Goal: Task Accomplishment & Management: Complete application form

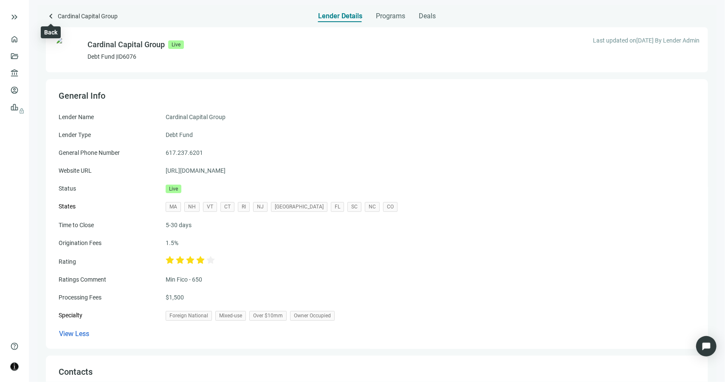
click at [52, 16] on span "keyboard_arrow_left" at bounding box center [51, 16] width 10 height 10
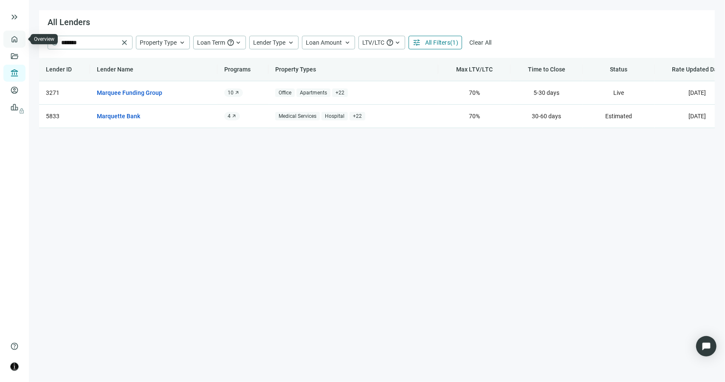
click at [21, 41] on link "Overview" at bounding box center [33, 39] width 25 height 7
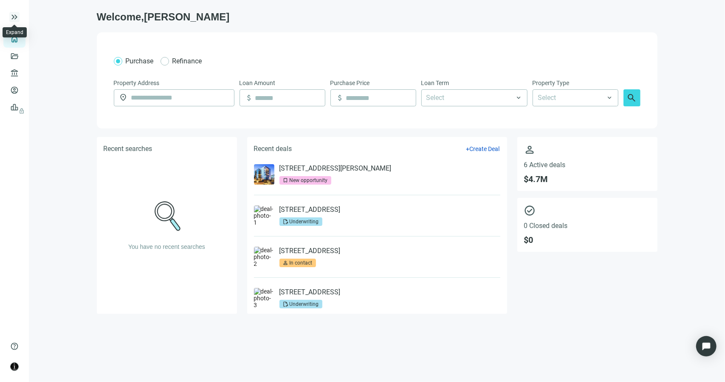
click at [15, 16] on span "keyboard_double_arrow_right" at bounding box center [14, 17] width 10 height 10
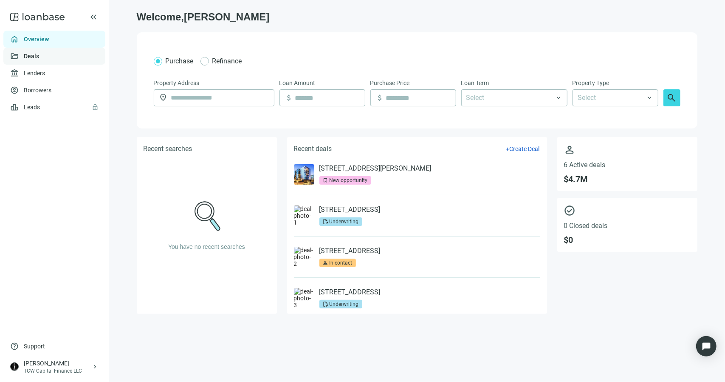
click at [35, 56] on link "Deals" at bounding box center [31, 56] width 15 height 7
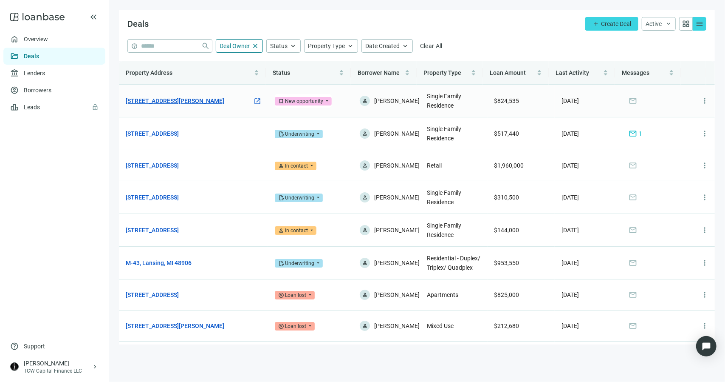
click at [172, 101] on link "4313 Fannin Dr, Irving, TX 75038" at bounding box center [175, 100] width 99 height 9
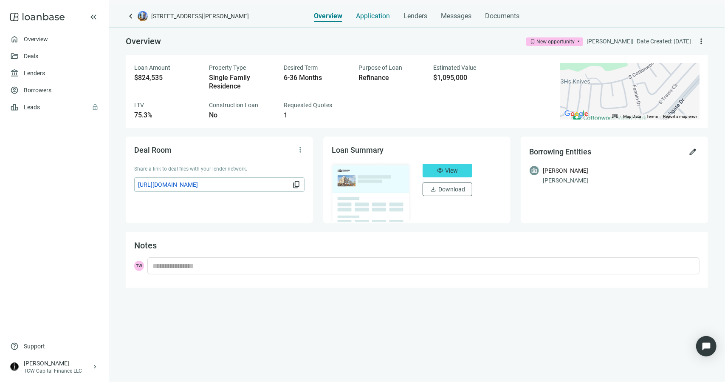
click at [373, 17] on span "Application" at bounding box center [373, 16] width 34 height 8
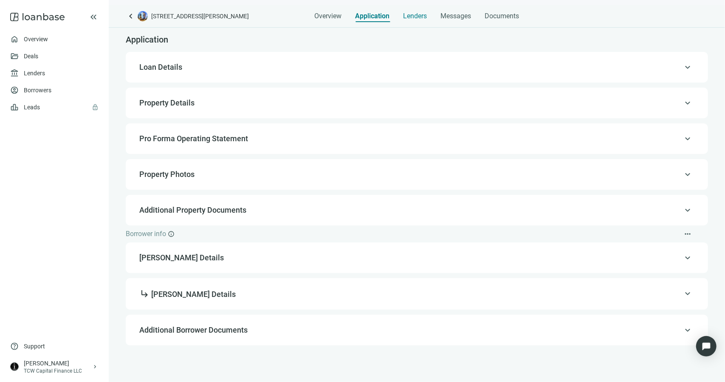
click at [424, 20] on div "Lenders" at bounding box center [416, 13] width 24 height 17
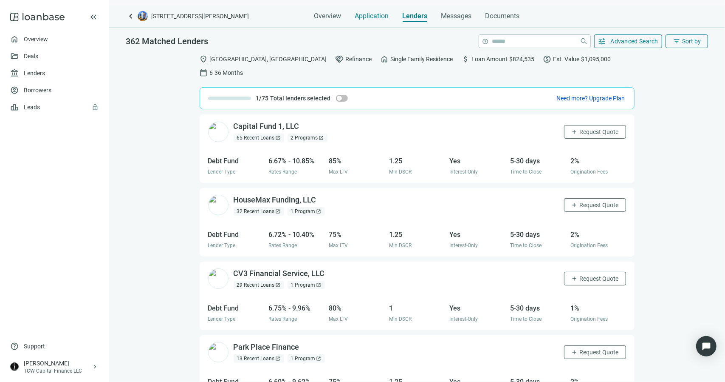
click at [375, 14] on span "Application" at bounding box center [372, 16] width 34 height 8
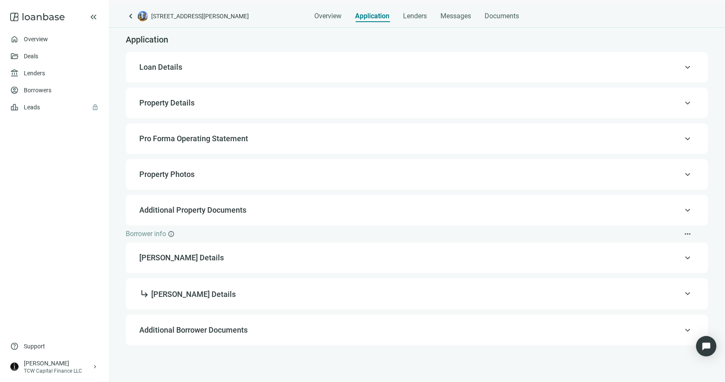
click at [158, 100] on span "Property Details" at bounding box center [166, 102] width 55 height 9
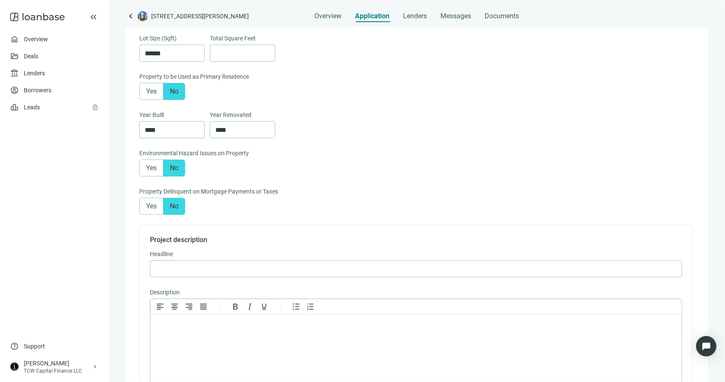
scroll to position [395, 0]
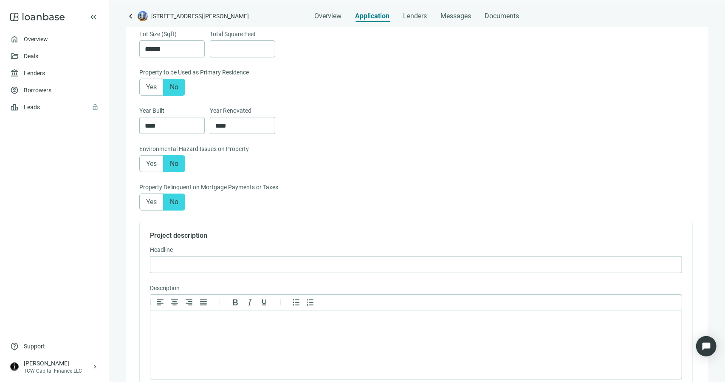
click at [148, 86] on span "Yes" at bounding box center [151, 87] width 11 height 8
click at [649, 371] on span "Save & Continue" at bounding box center [655, 368] width 43 height 7
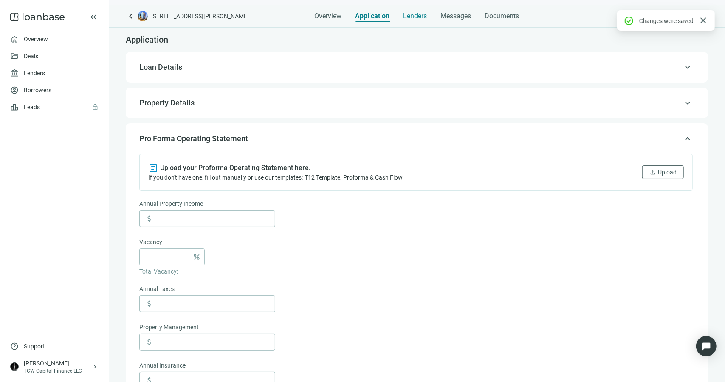
click at [413, 20] on span "Lenders" at bounding box center [416, 16] width 24 height 8
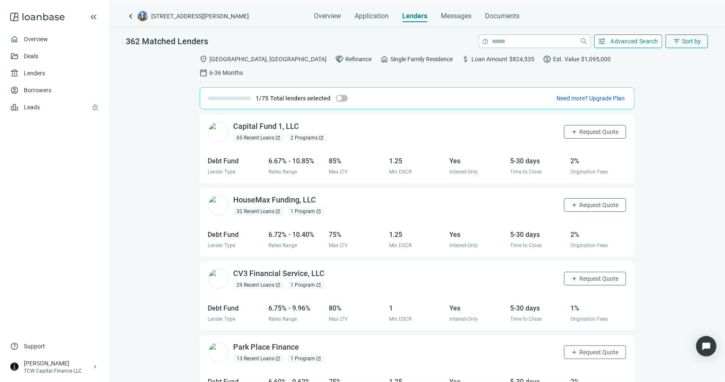
click at [617, 40] on span "Advanced Search" at bounding box center [635, 41] width 48 height 7
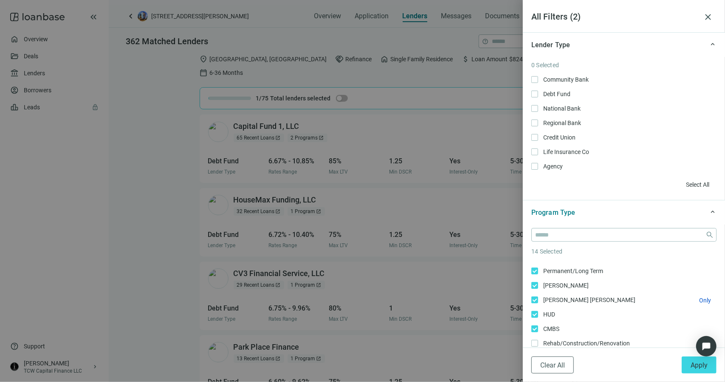
scroll to position [127, 0]
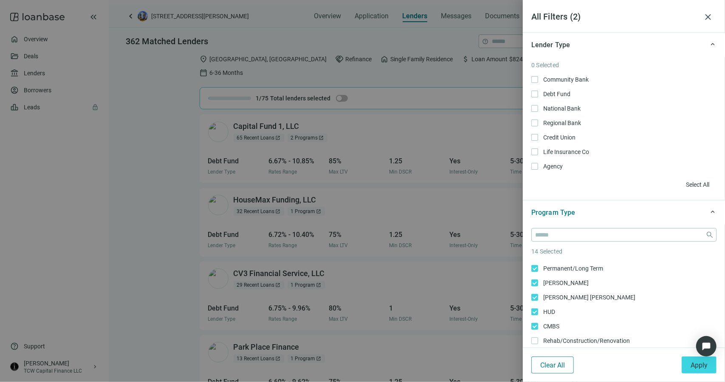
click at [568, 358] on button "Clear All" at bounding box center [552, 364] width 42 height 17
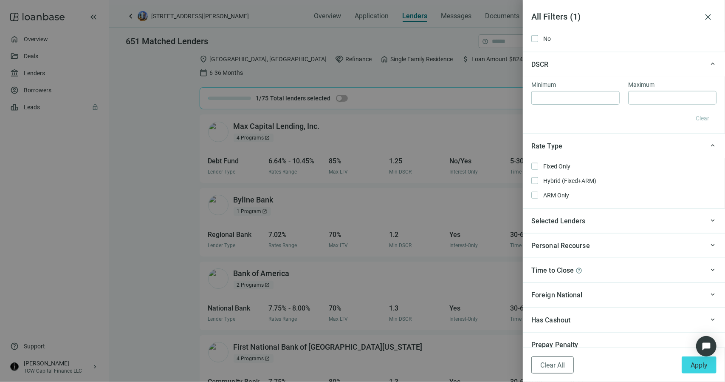
scroll to position [680, 0]
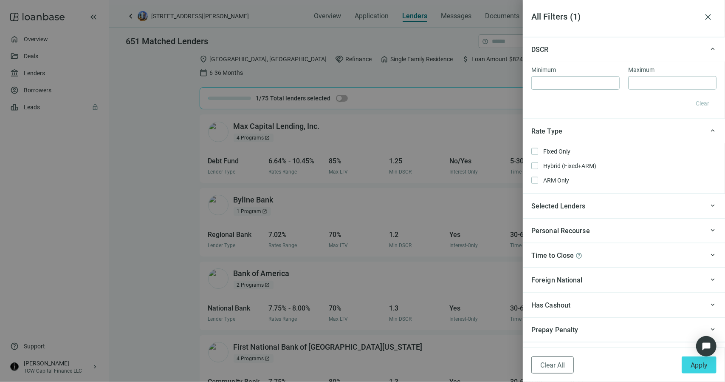
click at [577, 204] on span "Selected Lenders" at bounding box center [558, 206] width 54 height 11
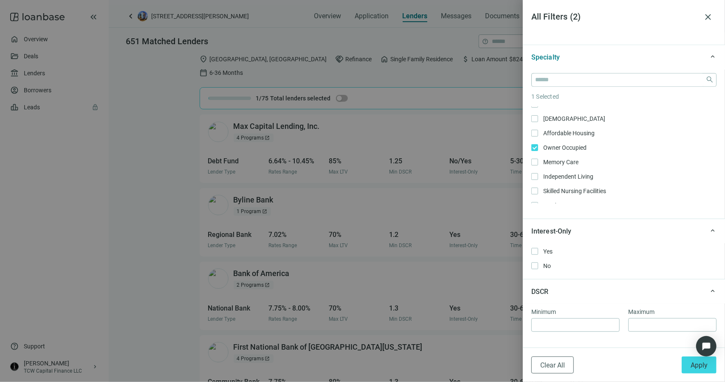
scroll to position [425, 0]
click at [690, 363] on button "Apply" at bounding box center [699, 364] width 35 height 17
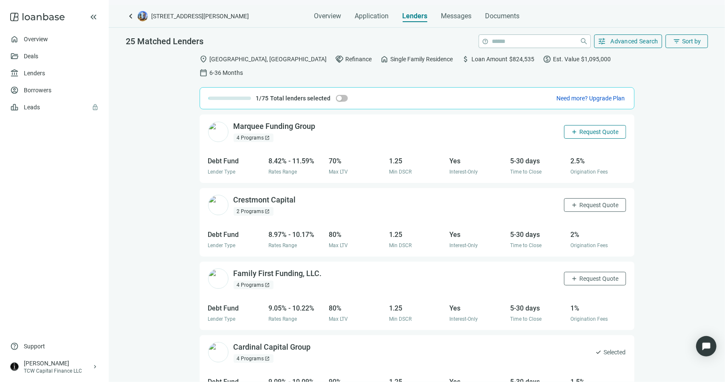
click at [570, 125] on button "add Request Quote" at bounding box center [595, 132] width 62 height 14
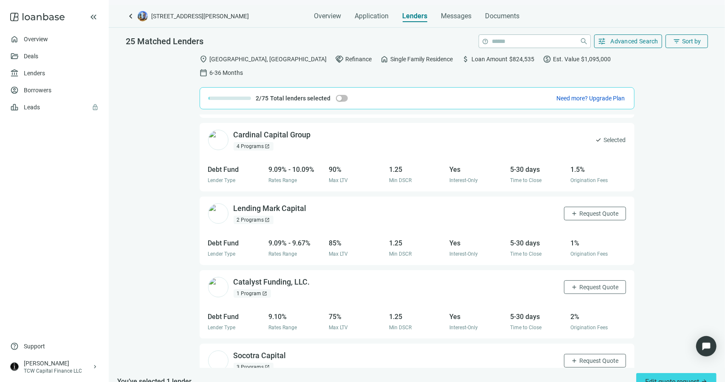
scroll to position [212, 0]
click at [571, 283] on span "add" at bounding box center [574, 286] width 7 height 7
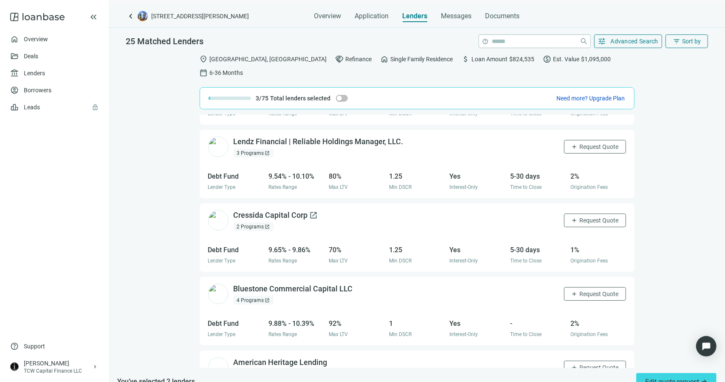
scroll to position [722, 0]
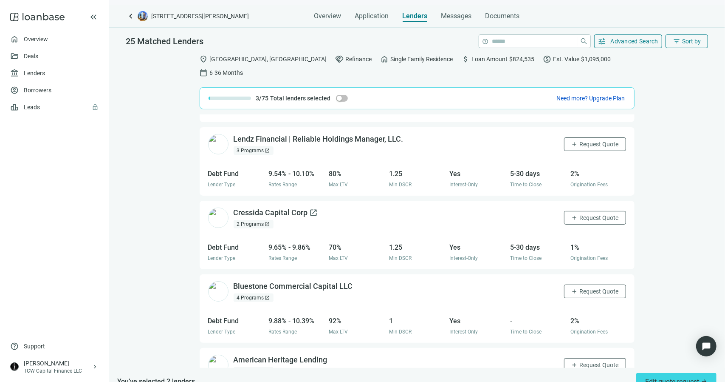
click at [313, 208] on span "open_in_new" at bounding box center [314, 212] width 8 height 8
click at [359, 282] on span "open_in_new" at bounding box center [359, 286] width 8 height 8
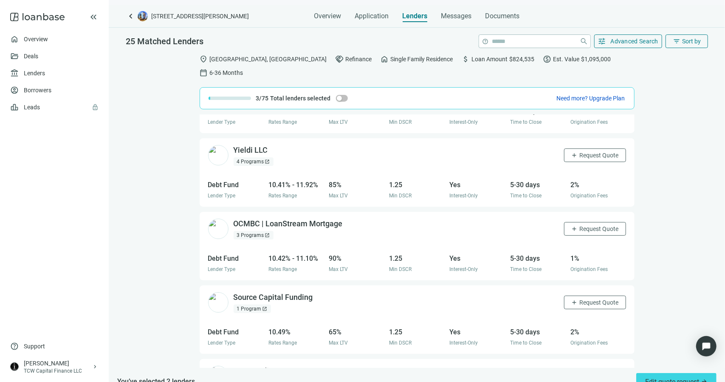
scroll to position [1506, 0]
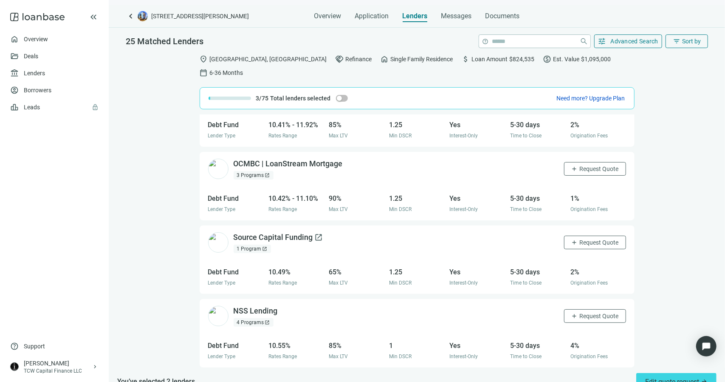
click at [318, 233] on span "open_in_new" at bounding box center [319, 237] width 8 height 8
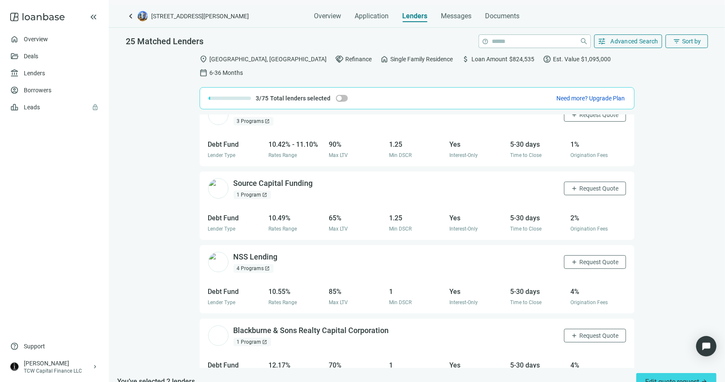
scroll to position [1575, 0]
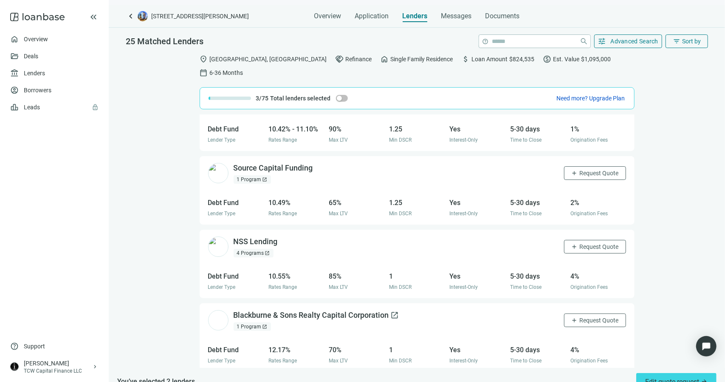
click at [396, 311] on span "open_in_new" at bounding box center [395, 315] width 8 height 8
click at [282, 237] on span "open_in_new" at bounding box center [284, 241] width 8 height 8
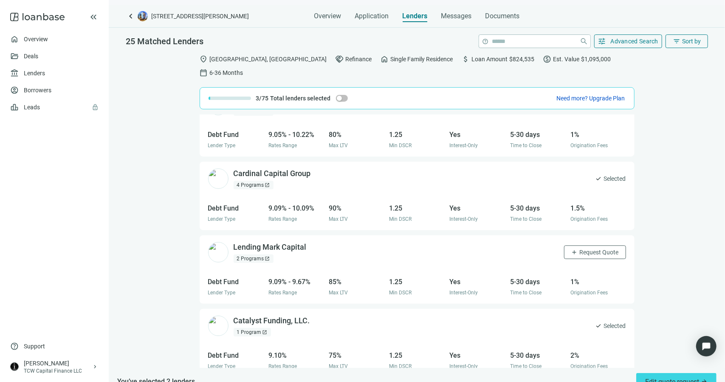
scroll to position [0, 0]
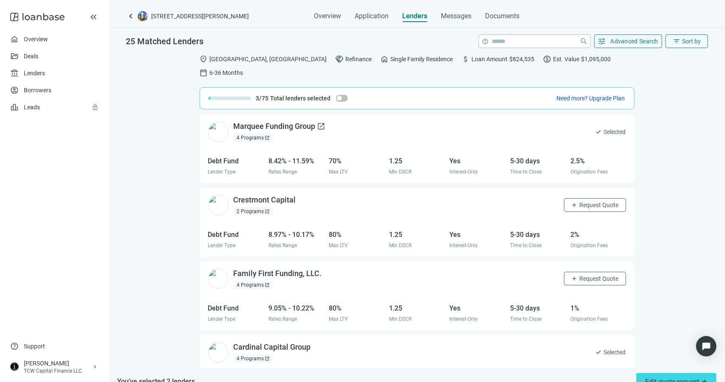
click at [319, 122] on span "open_in_new" at bounding box center [321, 126] width 8 height 8
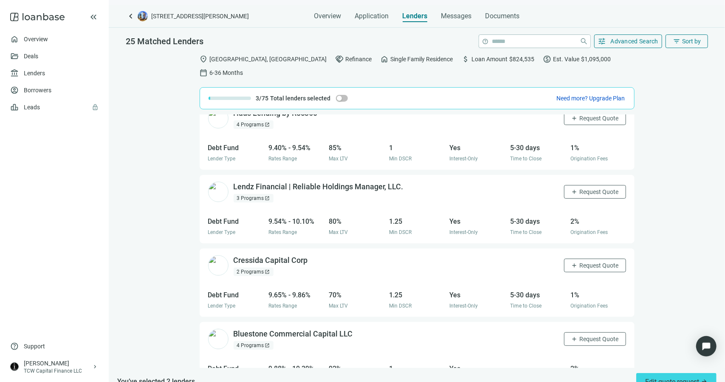
scroll to position [680, 0]
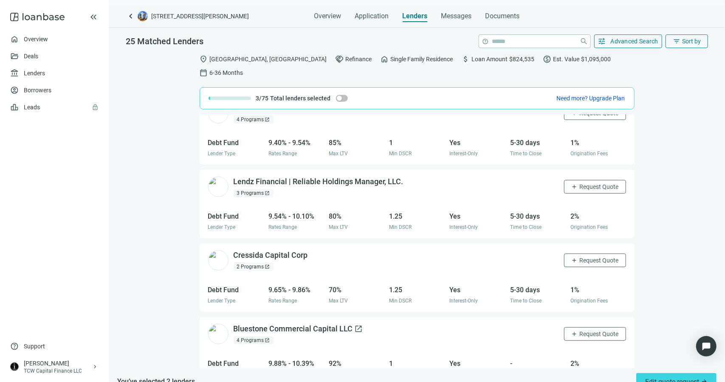
click at [357, 324] on span "open_in_new" at bounding box center [359, 328] width 8 height 8
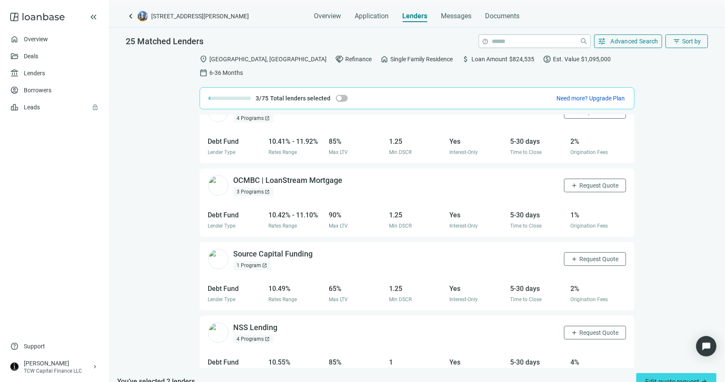
scroll to position [1529, 0]
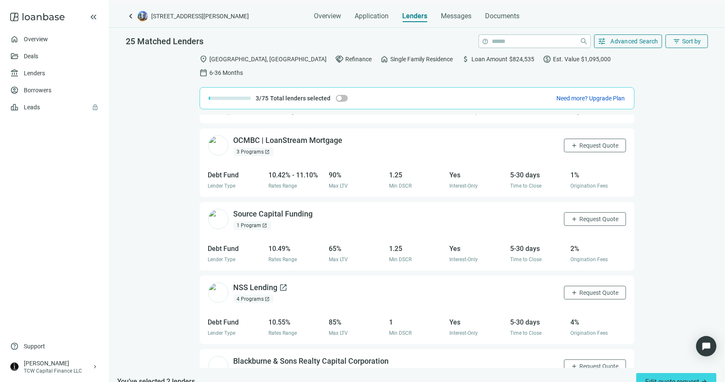
click at [285, 283] on span "open_in_new" at bounding box center [284, 287] width 8 height 8
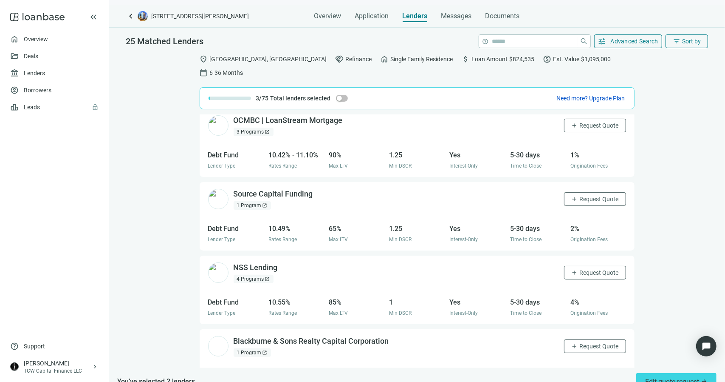
scroll to position [1575, 0]
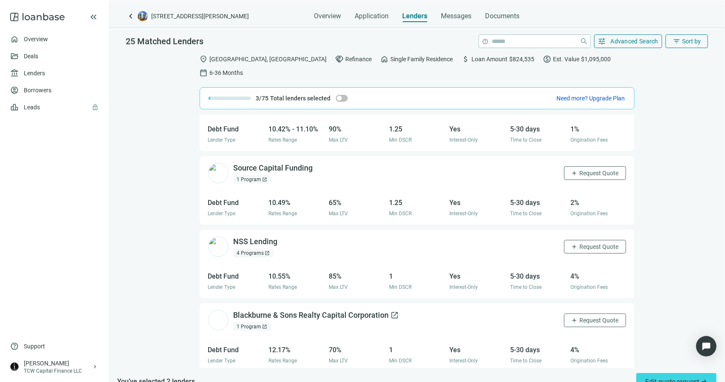
click at [396, 311] on span "open_in_new" at bounding box center [395, 315] width 8 height 8
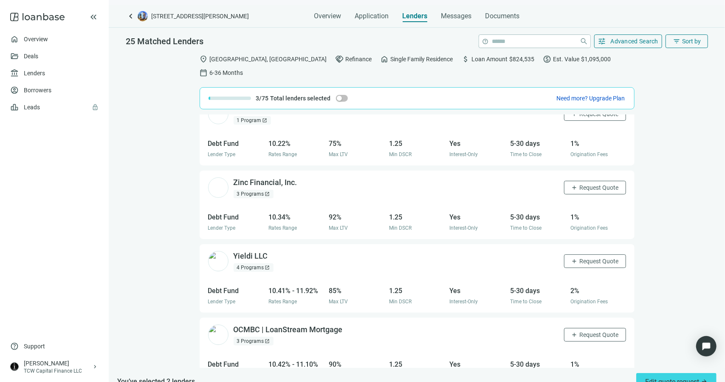
scroll to position [1278, 0]
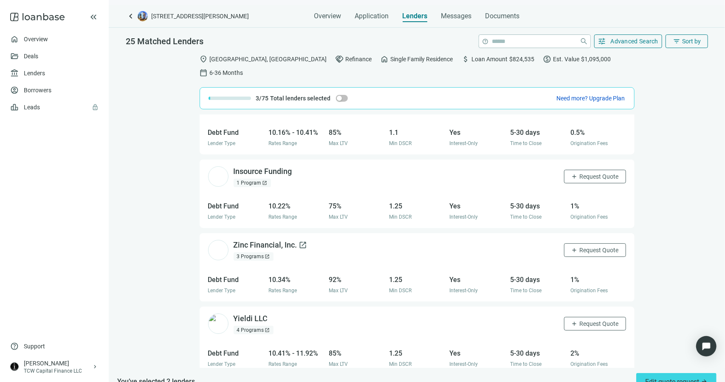
click at [303, 240] on span "open_in_new" at bounding box center [303, 244] width 8 height 8
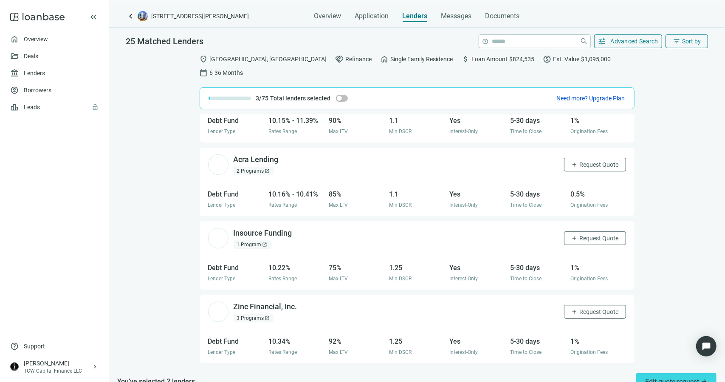
scroll to position [1193, 0]
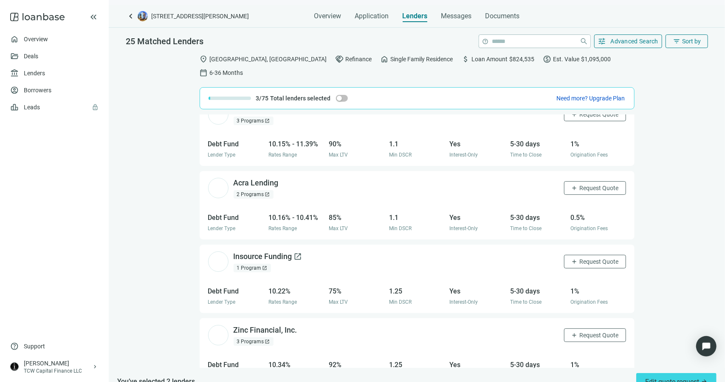
click at [298, 252] on span "open_in_new" at bounding box center [298, 256] width 8 height 8
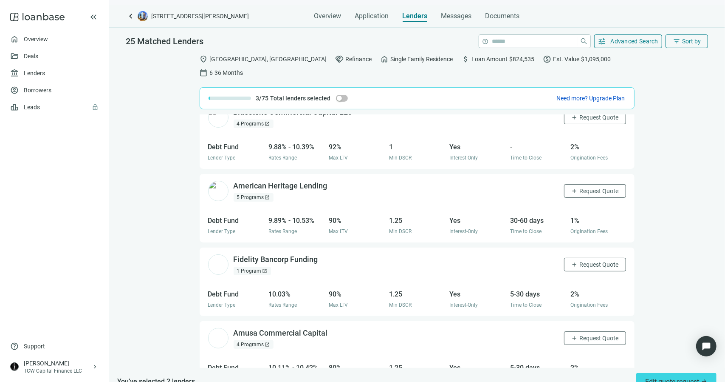
scroll to position [896, 0]
click at [325, 255] on span "open_in_new" at bounding box center [324, 259] width 8 height 8
click at [462, 16] on span "Messages" at bounding box center [456, 16] width 31 height 8
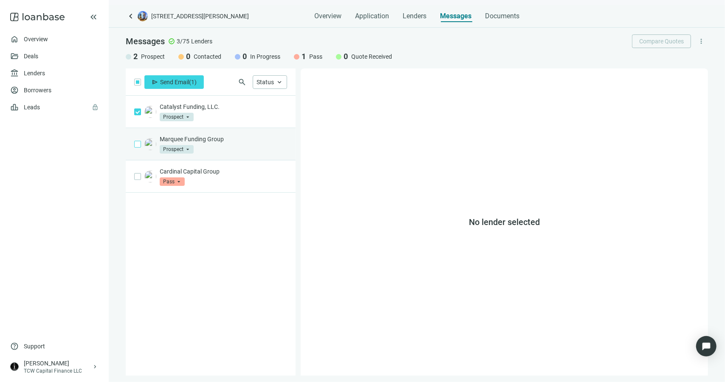
click at [139, 147] on label at bounding box center [137, 143] width 7 height 9
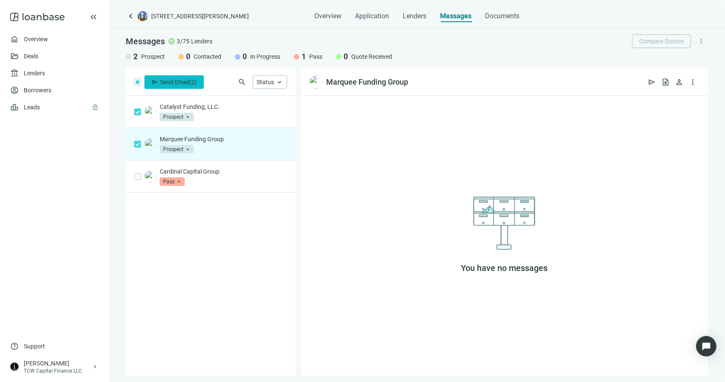
click at [185, 84] on span "Send Email" at bounding box center [174, 82] width 29 height 7
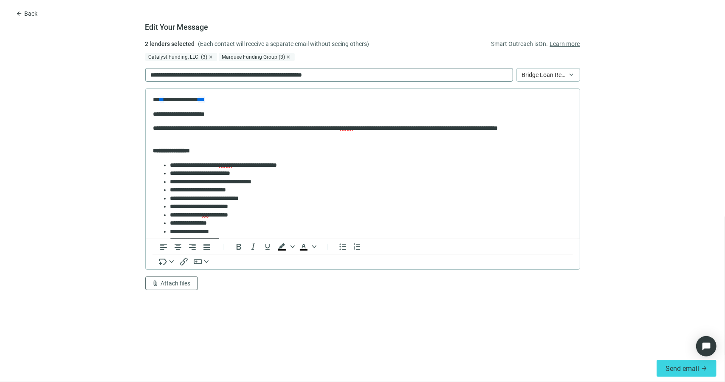
click at [225, 76] on p "**********" at bounding box center [244, 74] width 187 height 9
click at [362, 67] on div "**********" at bounding box center [362, 164] width 435 height 251
drag, startPoint x: 362, startPoint y: 74, endPoint x: 142, endPoint y: 85, distance: 220.4
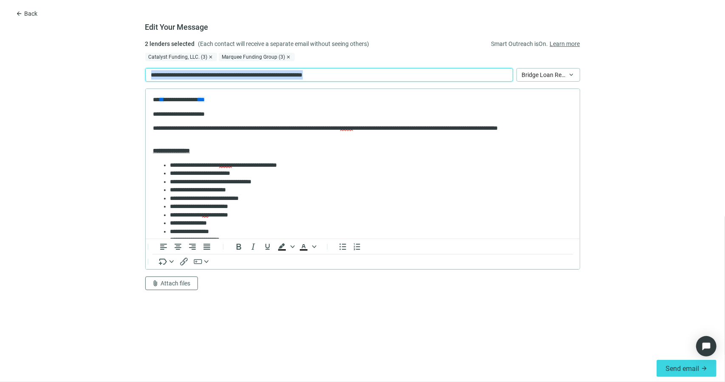
click at [142, 85] on form "**********" at bounding box center [362, 196] width 725 height 315
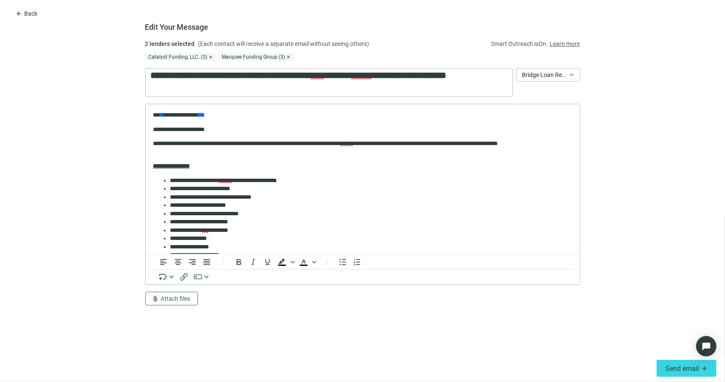
click at [645, 89] on form "**********" at bounding box center [362, 196] width 725 height 315
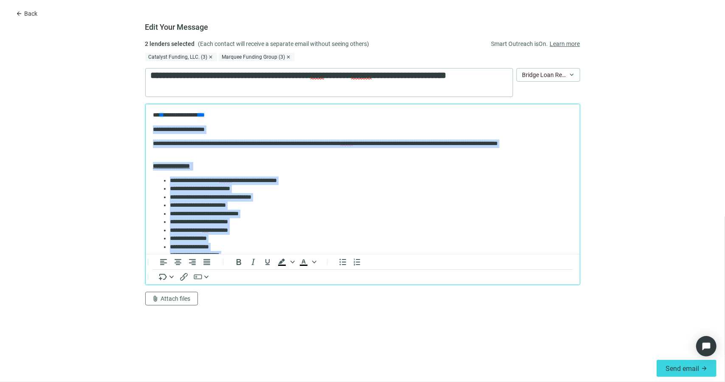
drag, startPoint x: 260, startPoint y: 213, endPoint x: 147, endPoint y: 127, distance: 141.6
click at [147, 127] on html "**********" at bounding box center [362, 254] width 434 height 300
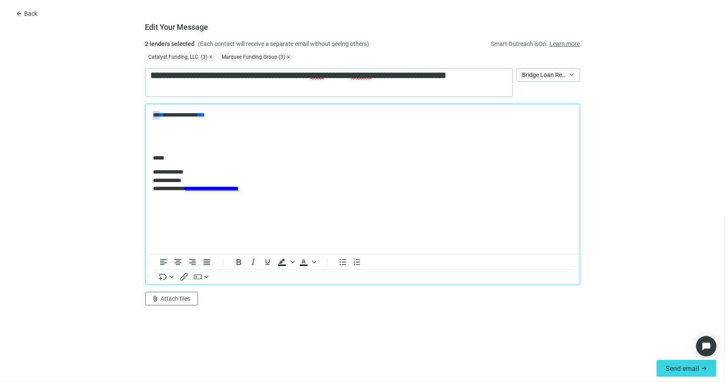
drag, startPoint x: 159, startPoint y: 114, endPoint x: 150, endPoint y: 114, distance: 8.5
click at [150, 114] on html "**********" at bounding box center [362, 159] width 434 height 110
click at [170, 131] on p "Rich Text Area. Press ALT-0 for help." at bounding box center [363, 129] width 420 height 8
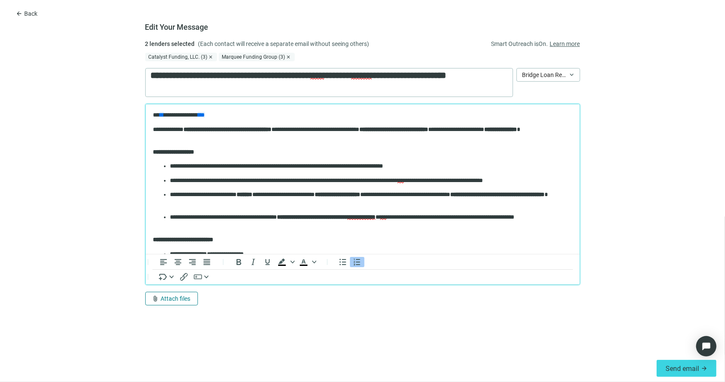
click at [184, 297] on span "Attach files" at bounding box center [176, 298] width 30 height 7
click at [169, 265] on span "Сhoose from deal documents" at bounding box center [191, 266] width 77 height 7
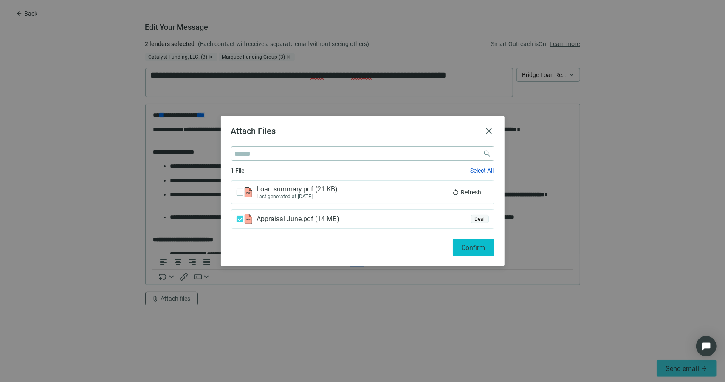
click at [467, 246] on span "Confirm" at bounding box center [474, 247] width 24 height 8
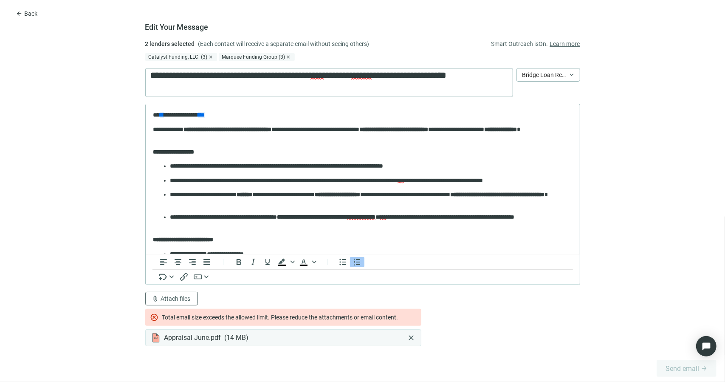
click at [411, 336] on span "close" at bounding box center [411, 337] width 8 height 8
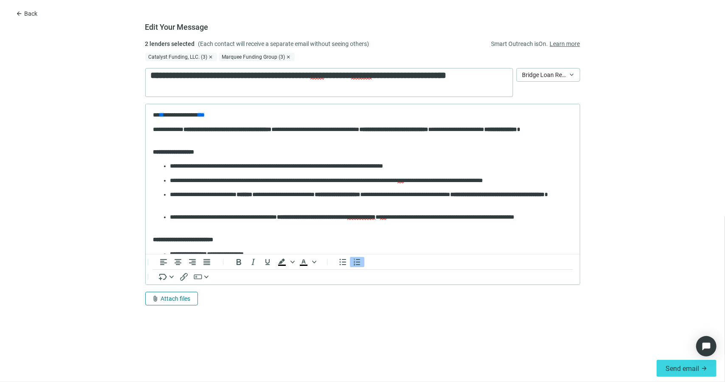
click at [189, 298] on span "Attach files" at bounding box center [176, 298] width 30 height 7
click at [178, 279] on span "Upload new" at bounding box center [168, 279] width 31 height 7
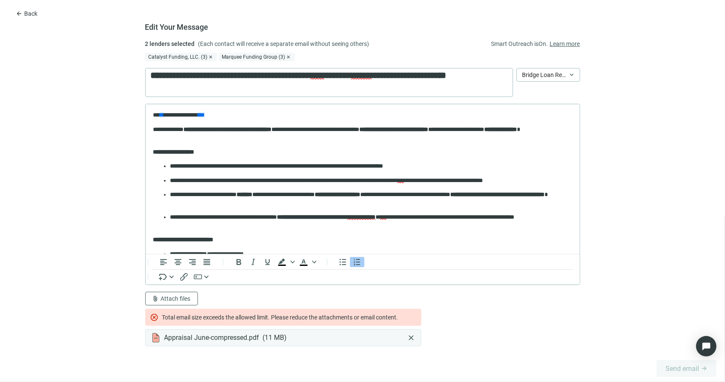
click at [412, 338] on span "close" at bounding box center [411, 337] width 8 height 8
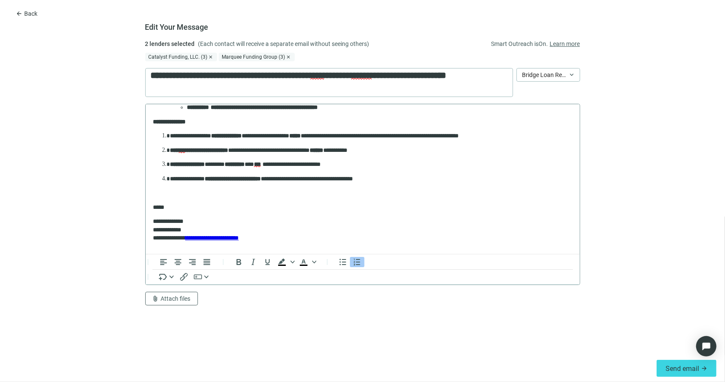
scroll to position [270, 0]
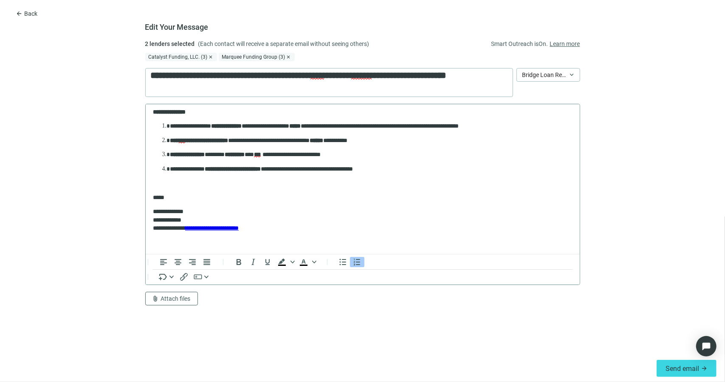
click at [225, 184] on p "Rich Text Area. Press ALT-0 for help." at bounding box center [363, 182] width 420 height 8
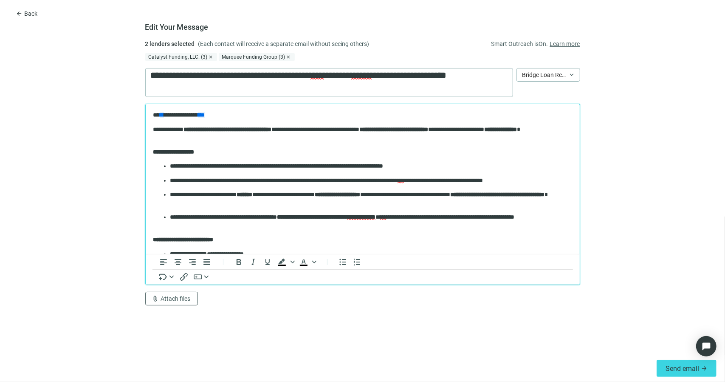
scroll to position [85, 0]
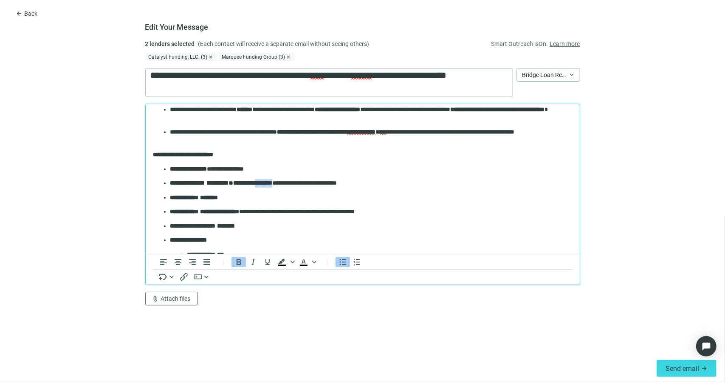
drag, startPoint x: 305, startPoint y: 183, endPoint x: 281, endPoint y: 184, distance: 23.4
click at [281, 184] on p "**********" at bounding box center [368, 182] width 396 height 8
drag, startPoint x: 289, startPoint y: 182, endPoint x: 252, endPoint y: 183, distance: 37.4
click at [252, 183] on strong "**********" at bounding box center [248, 182] width 31 height 6
click at [181, 278] on icon "Insert/edit link" at bounding box center [184, 276] width 10 height 10
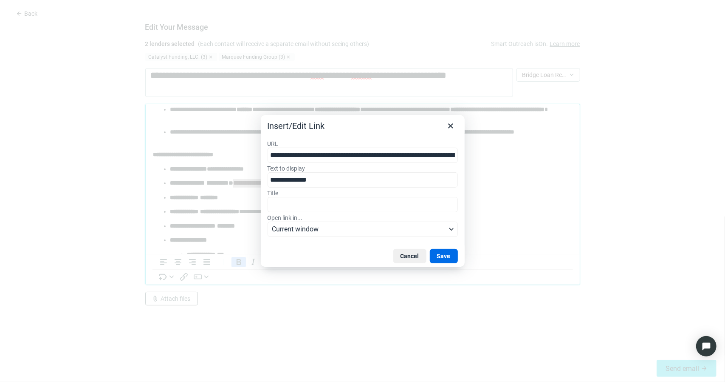
scroll to position [0, 88]
type input "**********"
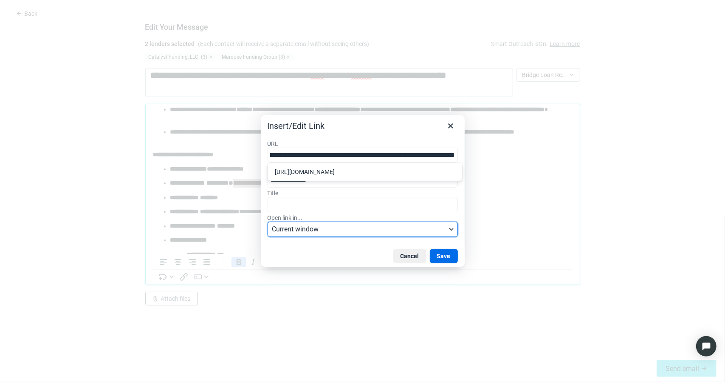
scroll to position [0, 0]
click at [383, 232] on span "Current window" at bounding box center [359, 229] width 175 height 10
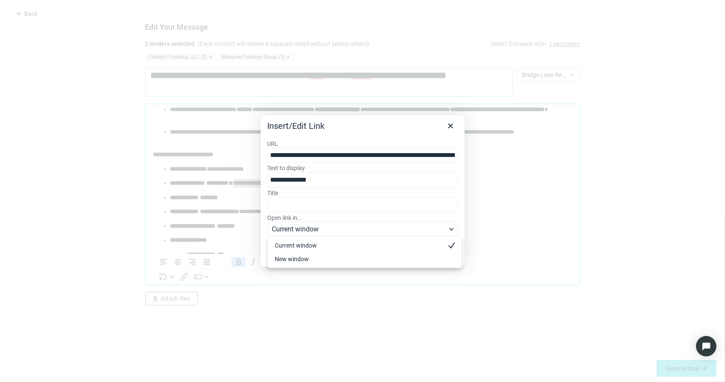
click at [365, 260] on div "New window" at bounding box center [359, 259] width 168 height 10
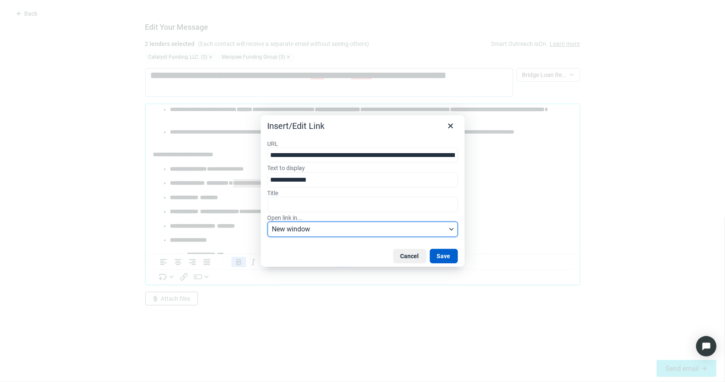
click at [444, 260] on button "Save" at bounding box center [444, 256] width 28 height 14
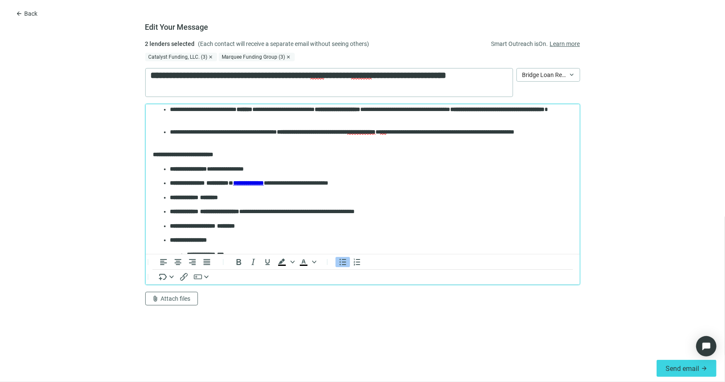
click at [386, 179] on p "**********" at bounding box center [368, 182] width 396 height 8
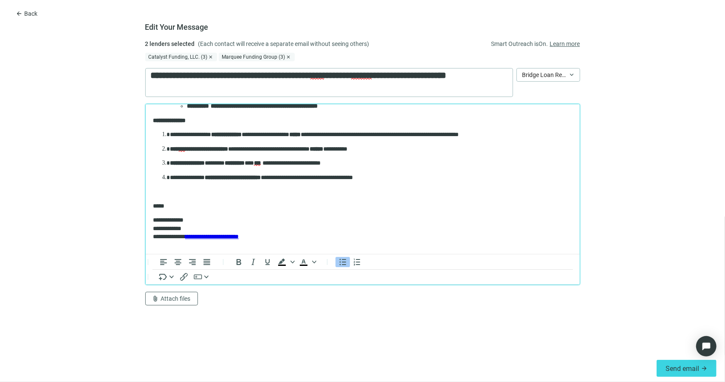
scroll to position [270, 0]
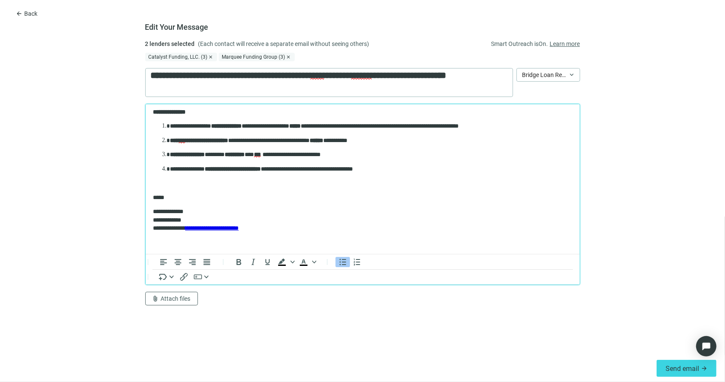
click at [190, 184] on p "Rich Text Area. Press ALT-0 for help." at bounding box center [363, 182] width 420 height 8
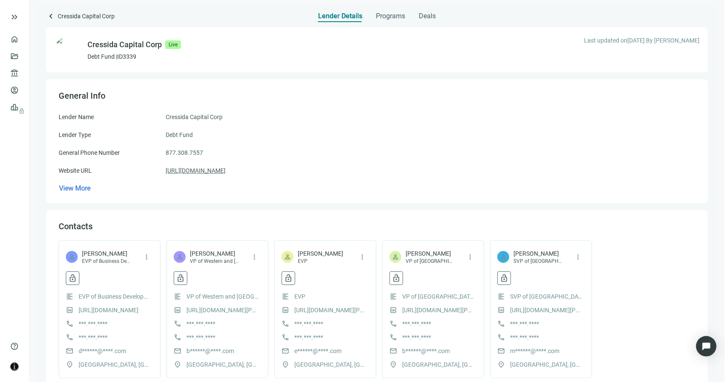
click at [216, 171] on link "https://cressidadirect.com" at bounding box center [196, 170] width 60 height 9
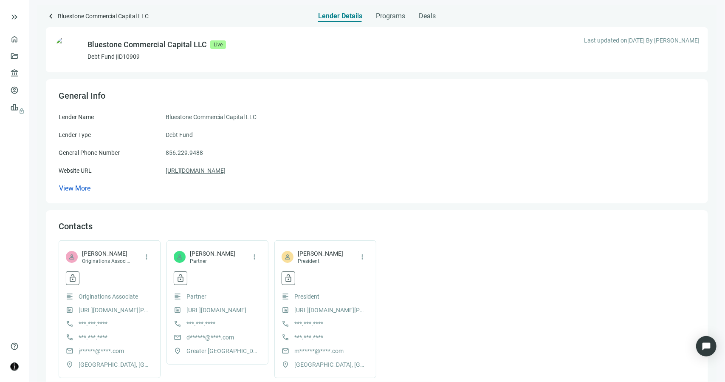
click at [224, 171] on link "https://bluestoneloans.com/" at bounding box center [196, 170] width 60 height 9
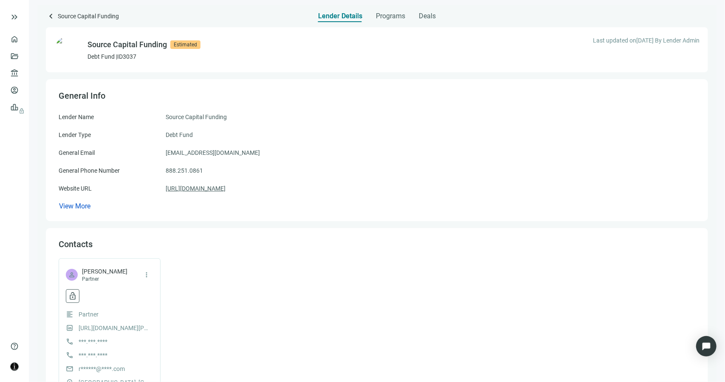
click at [213, 189] on link "https://source-capital.com" at bounding box center [196, 188] width 60 height 9
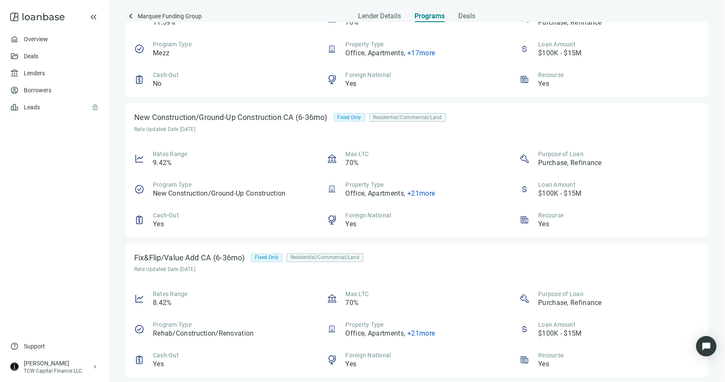
scroll to position [806, 0]
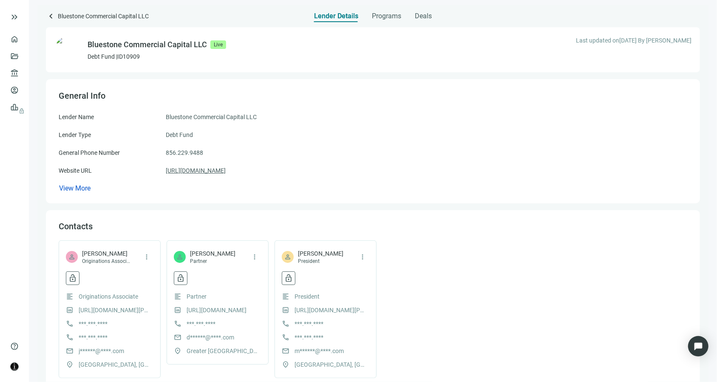
click at [226, 172] on link "[URL][DOMAIN_NAME]" at bounding box center [196, 170] width 60 height 9
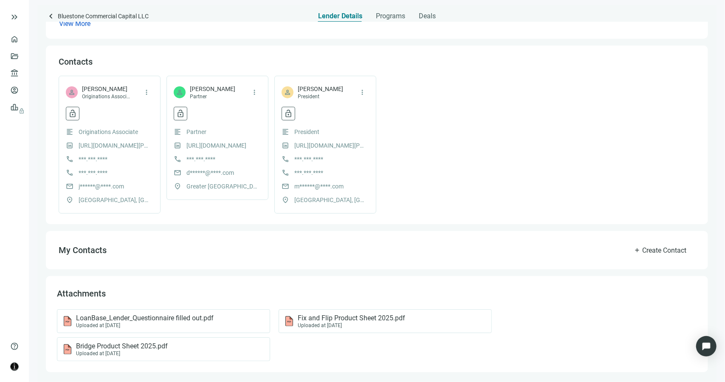
scroll to position [166, 0]
click at [178, 351] on div "Bridge Product Sheet 2025.pdf Uploaded at [DATE]" at bounding box center [161, 347] width 199 height 14
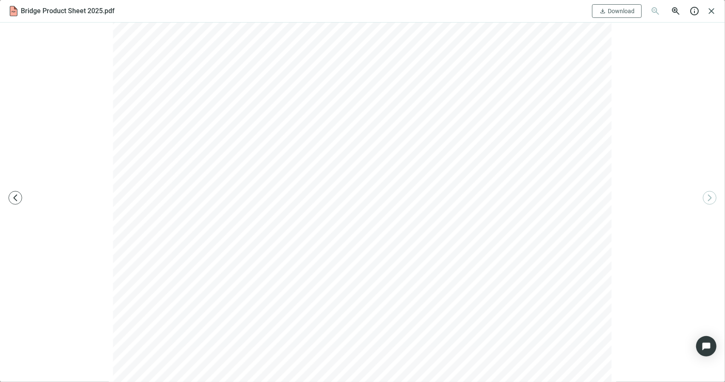
scroll to position [83, 0]
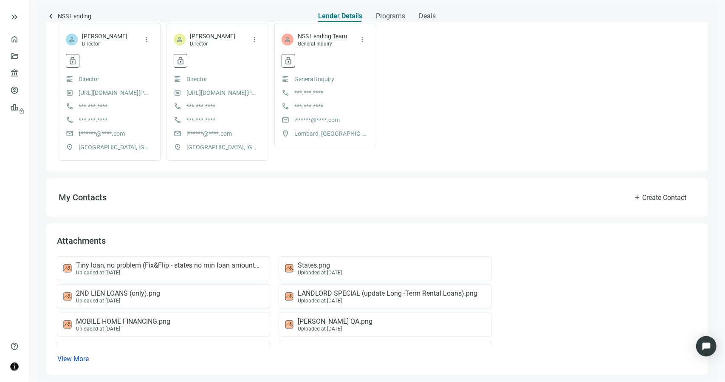
scroll to position [239, 0]
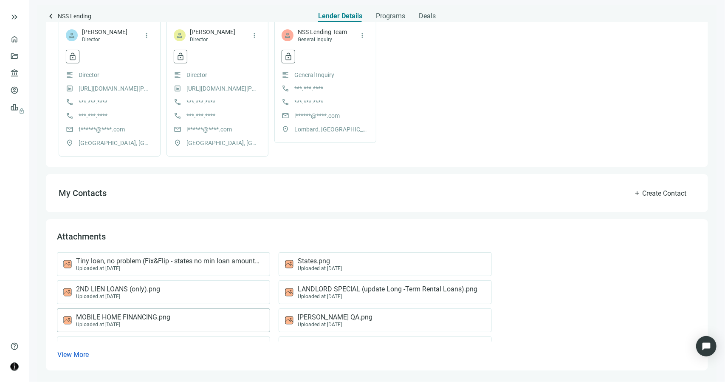
click at [163, 316] on span "MOBILE HOME FINANCING.png" at bounding box center [123, 317] width 94 height 8
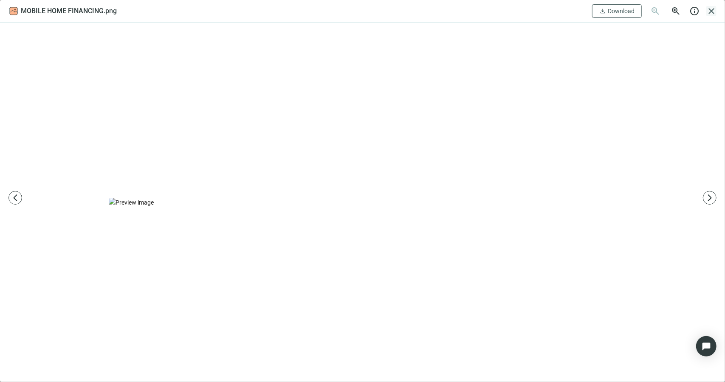
click at [711, 9] on span "close" at bounding box center [712, 11] width 10 height 10
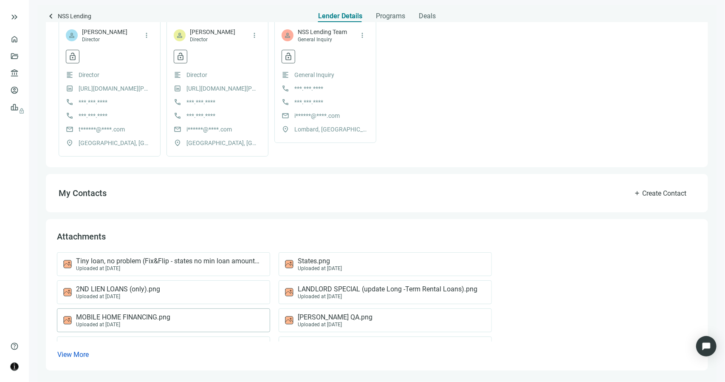
click at [170, 317] on span "MOBILE HOME FINANCING.png" at bounding box center [123, 317] width 94 height 8
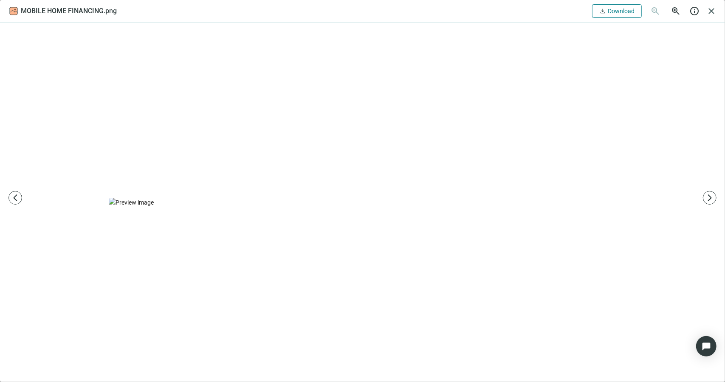
click at [623, 11] on span "Download" at bounding box center [621, 11] width 27 height 7
click at [714, 10] on span "close" at bounding box center [712, 11] width 10 height 10
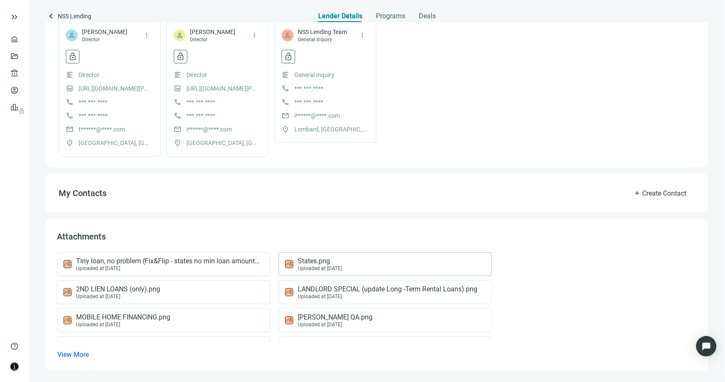
click at [322, 265] on div "Uploaded at 05.12.2025" at bounding box center [320, 268] width 44 height 6
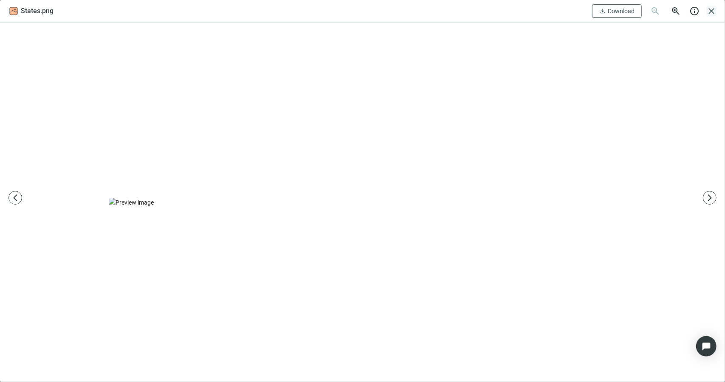
click at [712, 11] on span "close" at bounding box center [712, 11] width 10 height 10
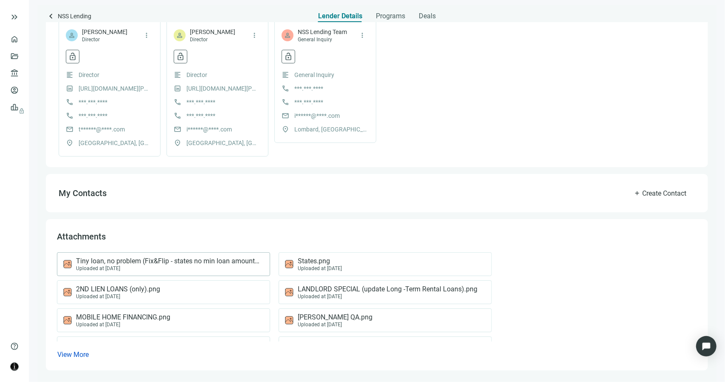
click at [120, 263] on span "Tiny loan, no problem (Fix&Flip - states no min loan amount).png" at bounding box center [168, 261] width 185 height 8
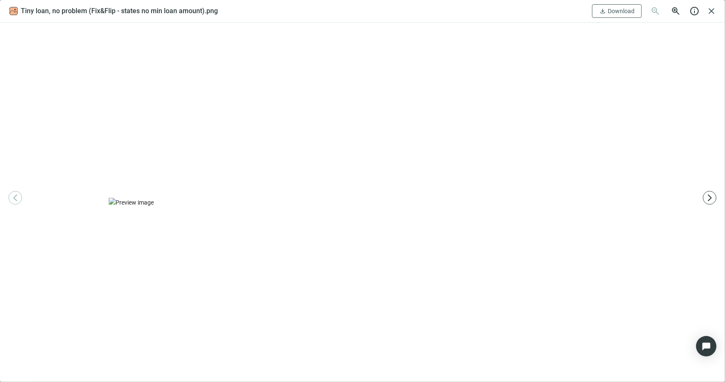
drag, startPoint x: 711, startPoint y: 11, endPoint x: 704, endPoint y: 14, distance: 8.0
click at [711, 11] on span "close" at bounding box center [712, 11] width 10 height 10
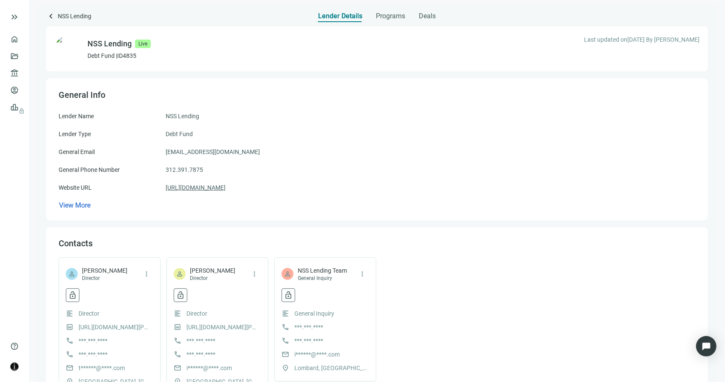
scroll to position [0, 0]
click at [211, 188] on link "https://nsslending.com" at bounding box center [196, 188] width 60 height 9
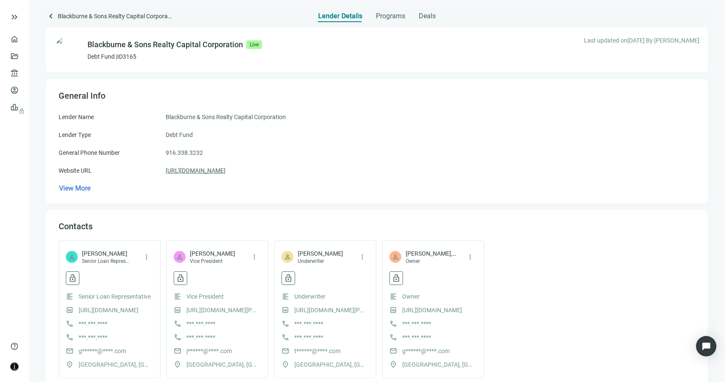
click at [209, 170] on link "[URL][DOMAIN_NAME]" at bounding box center [196, 170] width 60 height 9
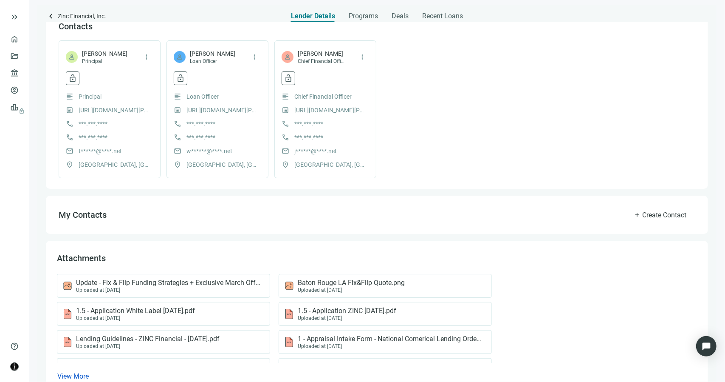
scroll to position [87, 0]
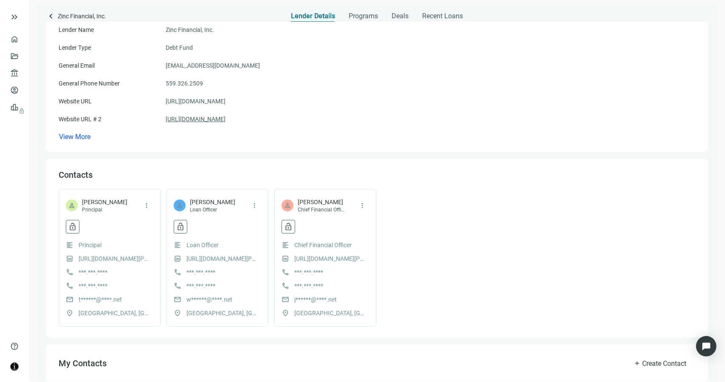
click at [208, 121] on link "https://zincfinancial.com" at bounding box center [196, 118] width 60 height 9
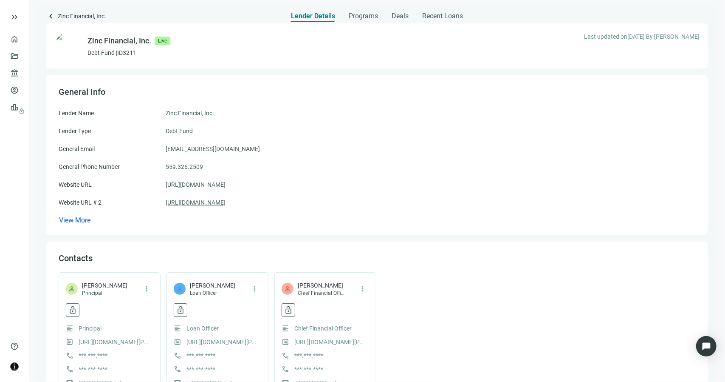
scroll to position [0, 0]
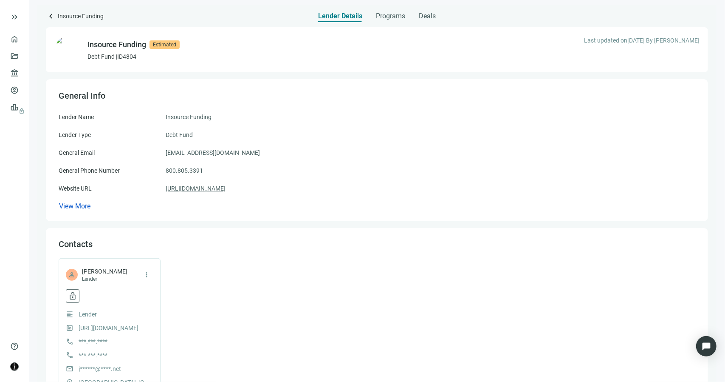
click at [217, 187] on link "[URL][DOMAIN_NAME]" at bounding box center [196, 188] width 60 height 9
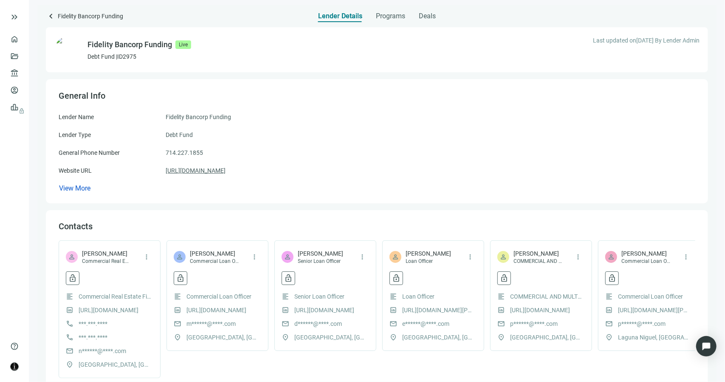
click at [212, 174] on link "https://fbfloans.com" at bounding box center [196, 170] width 60 height 9
click at [109, 17] on span "Fidelity Bancorp Funding" at bounding box center [90, 16] width 65 height 11
click at [386, 18] on span "Programs" at bounding box center [390, 16] width 29 height 8
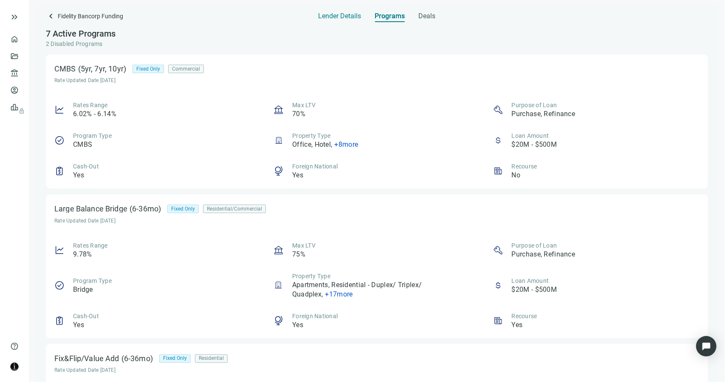
click at [337, 19] on span "Lender Details" at bounding box center [340, 16] width 43 height 8
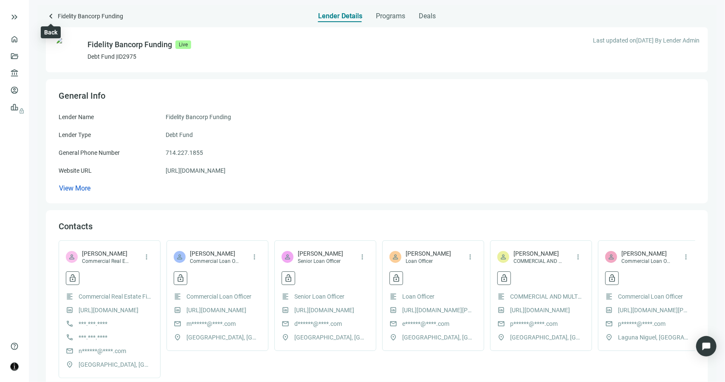
click at [51, 17] on span "keyboard_arrow_left" at bounding box center [51, 16] width 10 height 10
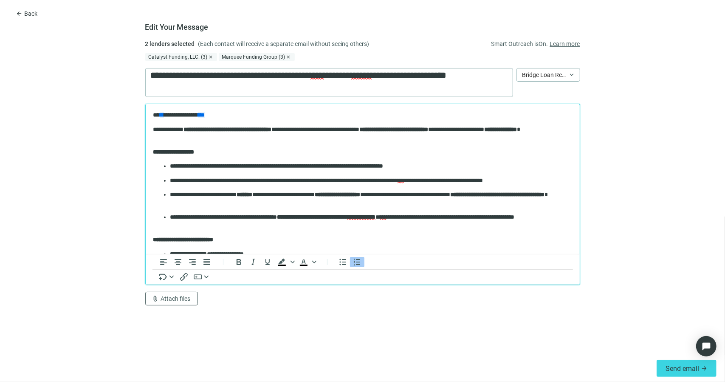
scroll to position [256, 0]
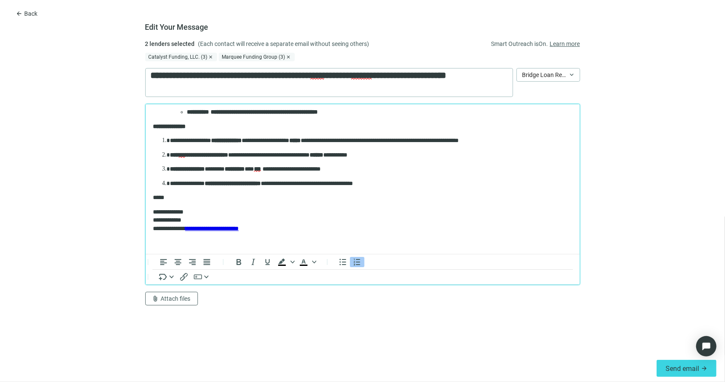
click at [286, 57] on span "close" at bounding box center [288, 56] width 5 height 5
